Goal: Task Accomplishment & Management: Use online tool/utility

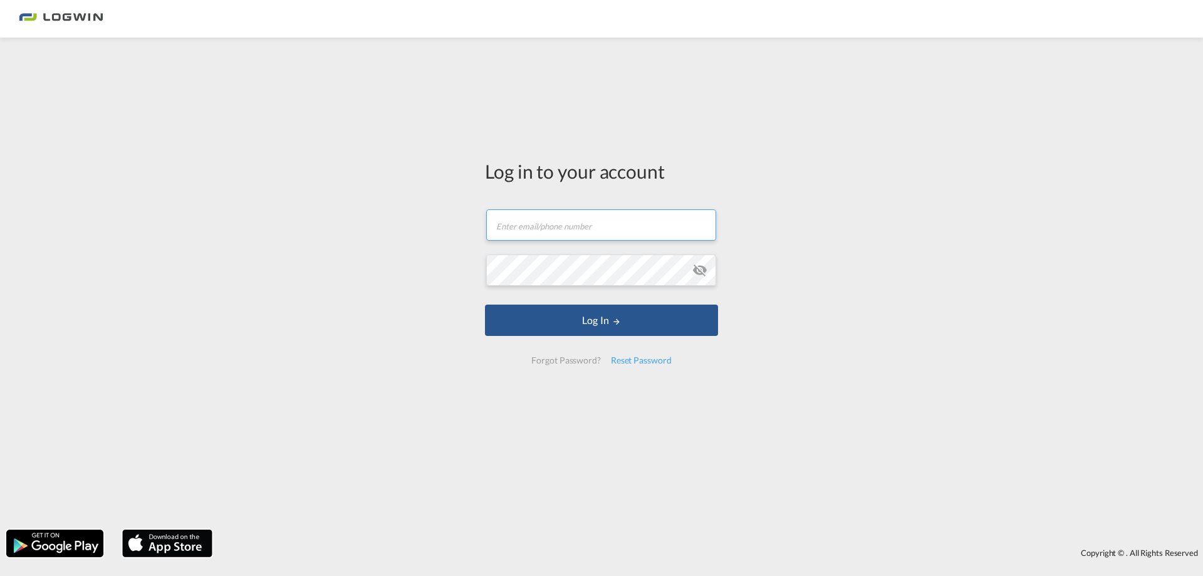
click at [538, 224] on input "text" at bounding box center [601, 224] width 230 height 31
paste input "[EMAIL_ADDRESS][PERSON_NAME][DOMAIN_NAME]"
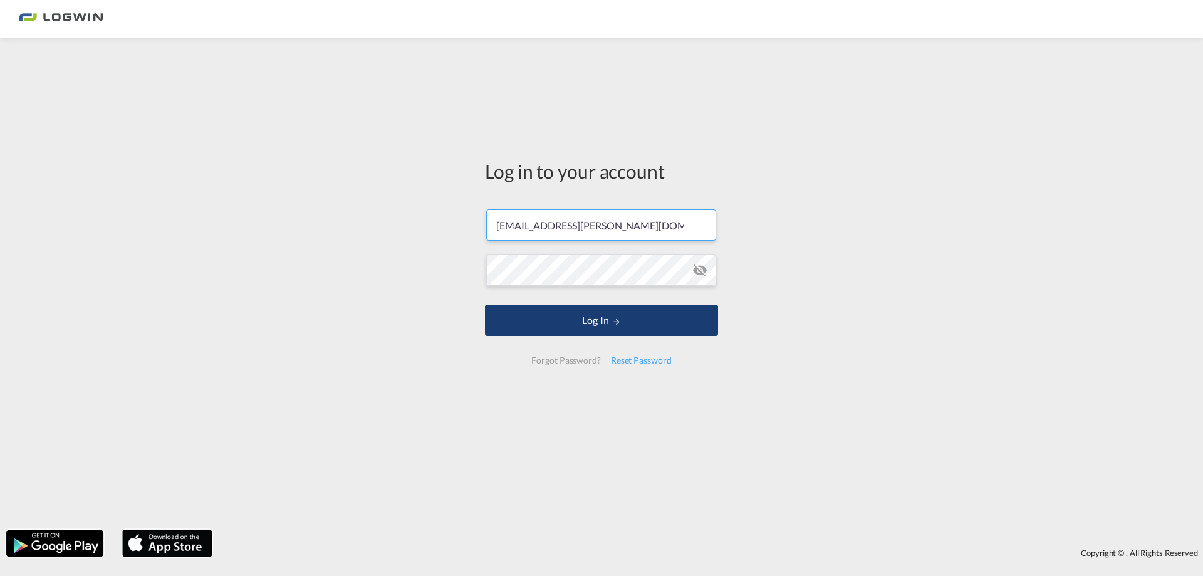
type input "[EMAIL_ADDRESS][PERSON_NAME][DOMAIN_NAME]"
click at [597, 329] on button "Log In" at bounding box center [601, 320] width 233 height 31
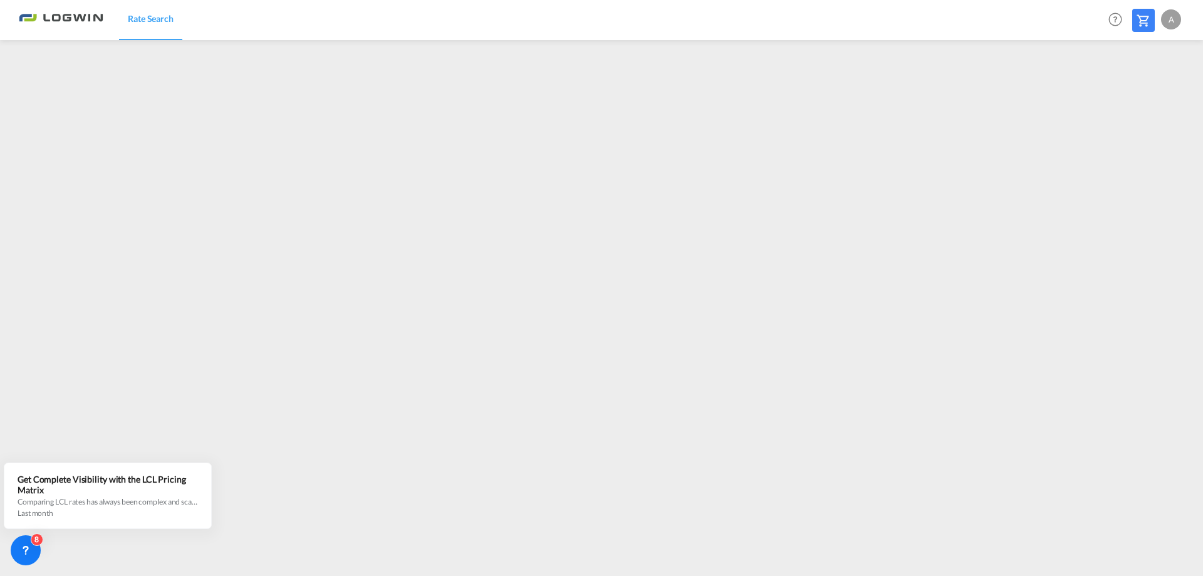
click at [1167, 18] on div "A" at bounding box center [1171, 19] width 20 height 20
click at [1137, 96] on button "Logout" at bounding box center [1156, 95] width 81 height 25
